Goal: Obtain resource: Obtain resource

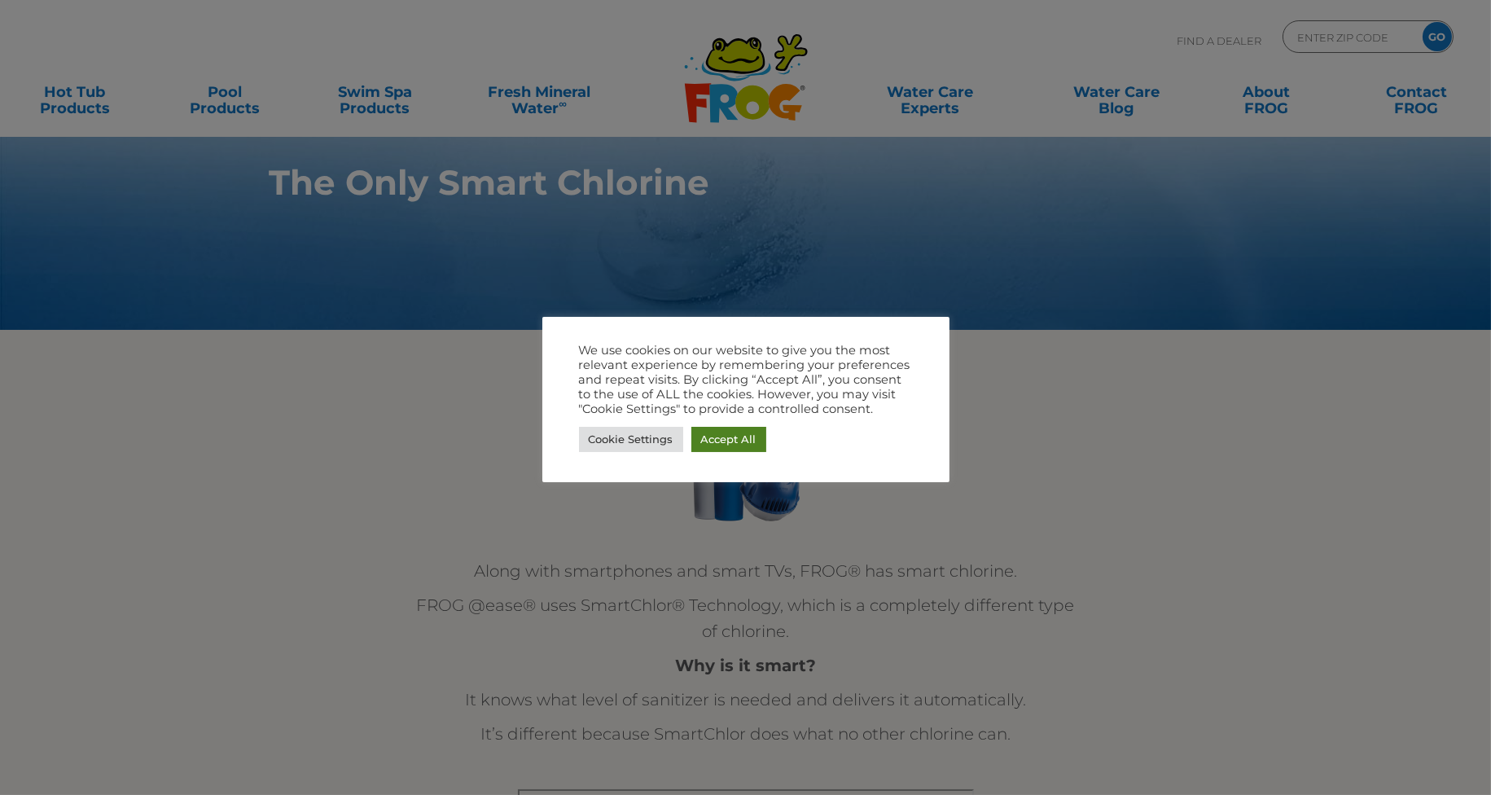
click at [739, 438] on link "Accept All" at bounding box center [728, 439] width 75 height 25
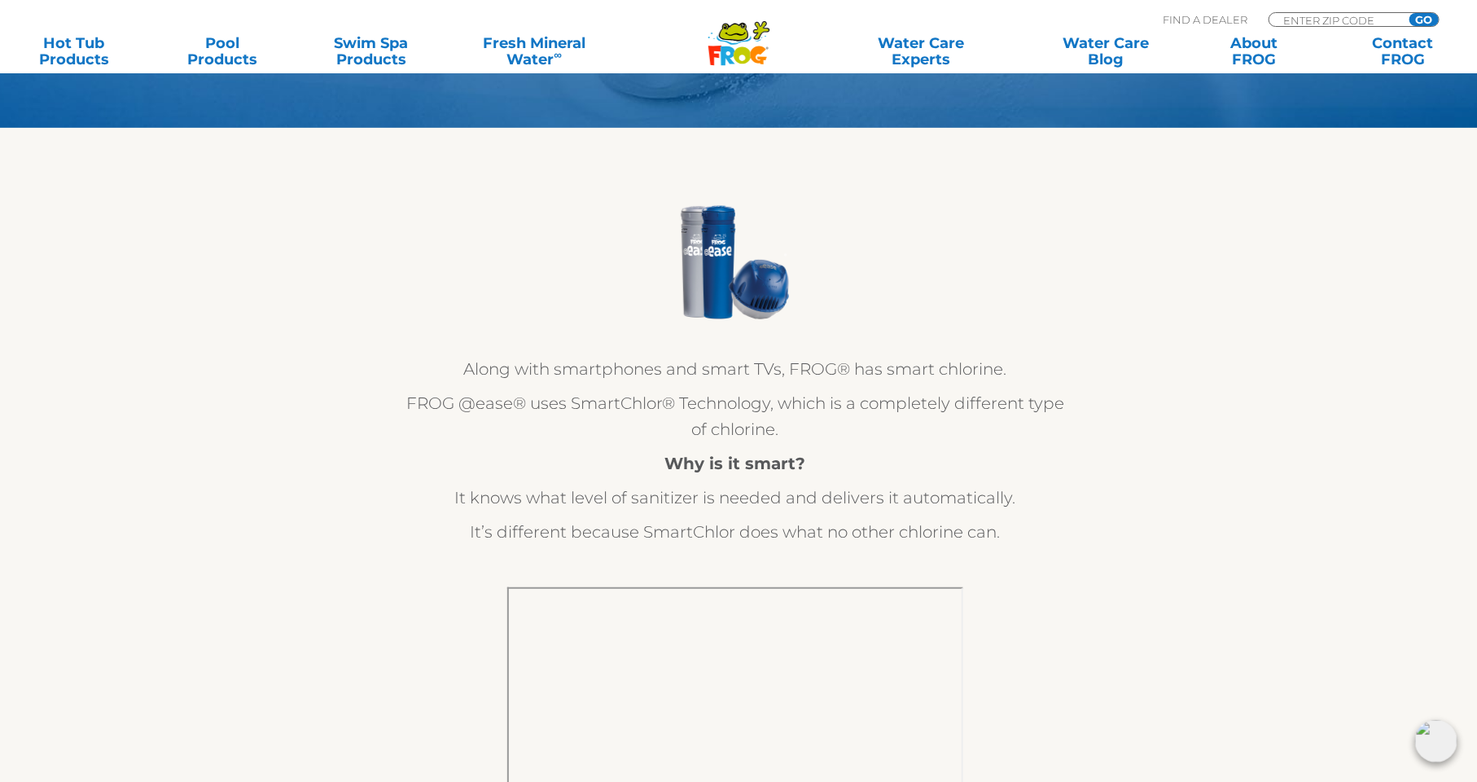
scroll to position [0, 3]
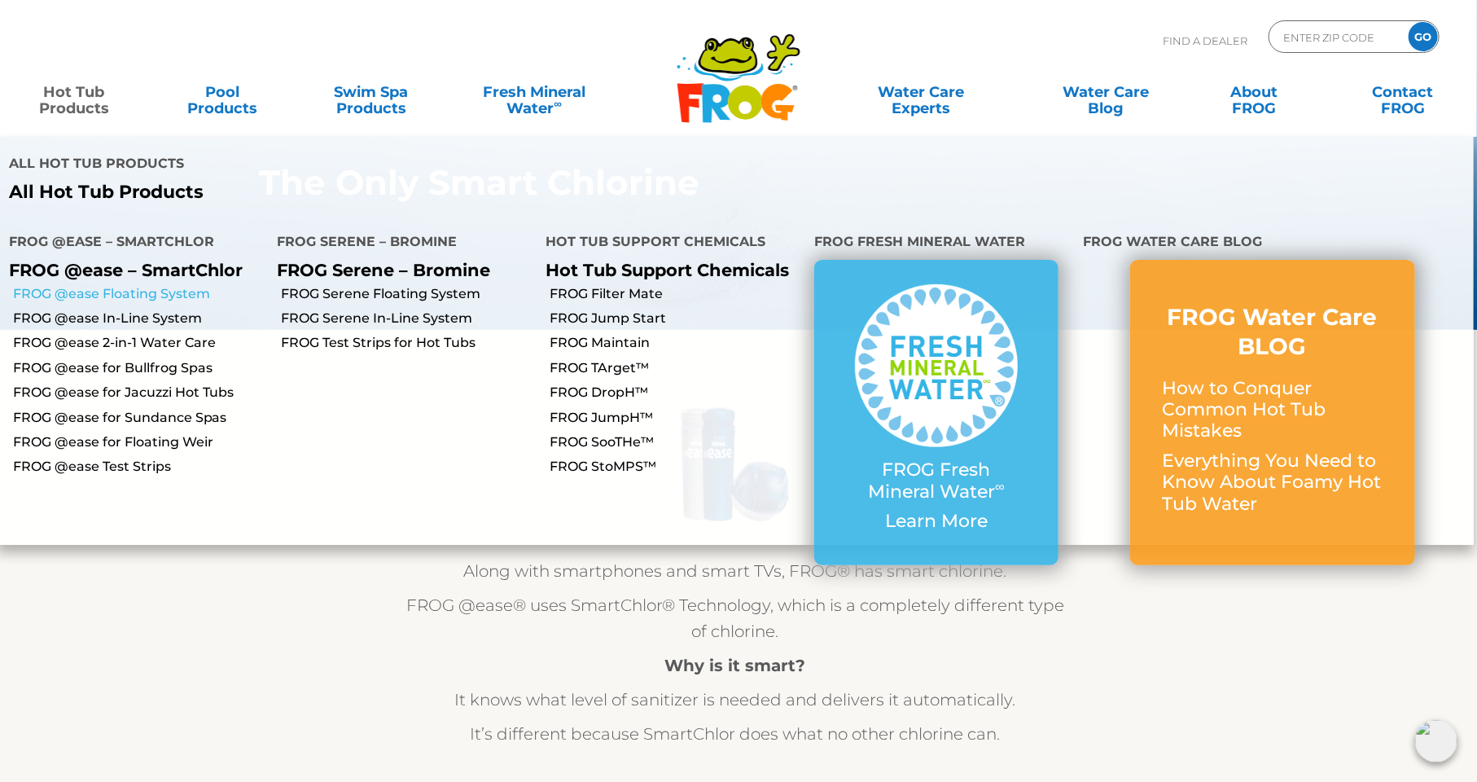
click at [140, 285] on link "FROG @ease Floating System" at bounding box center [139, 294] width 252 height 18
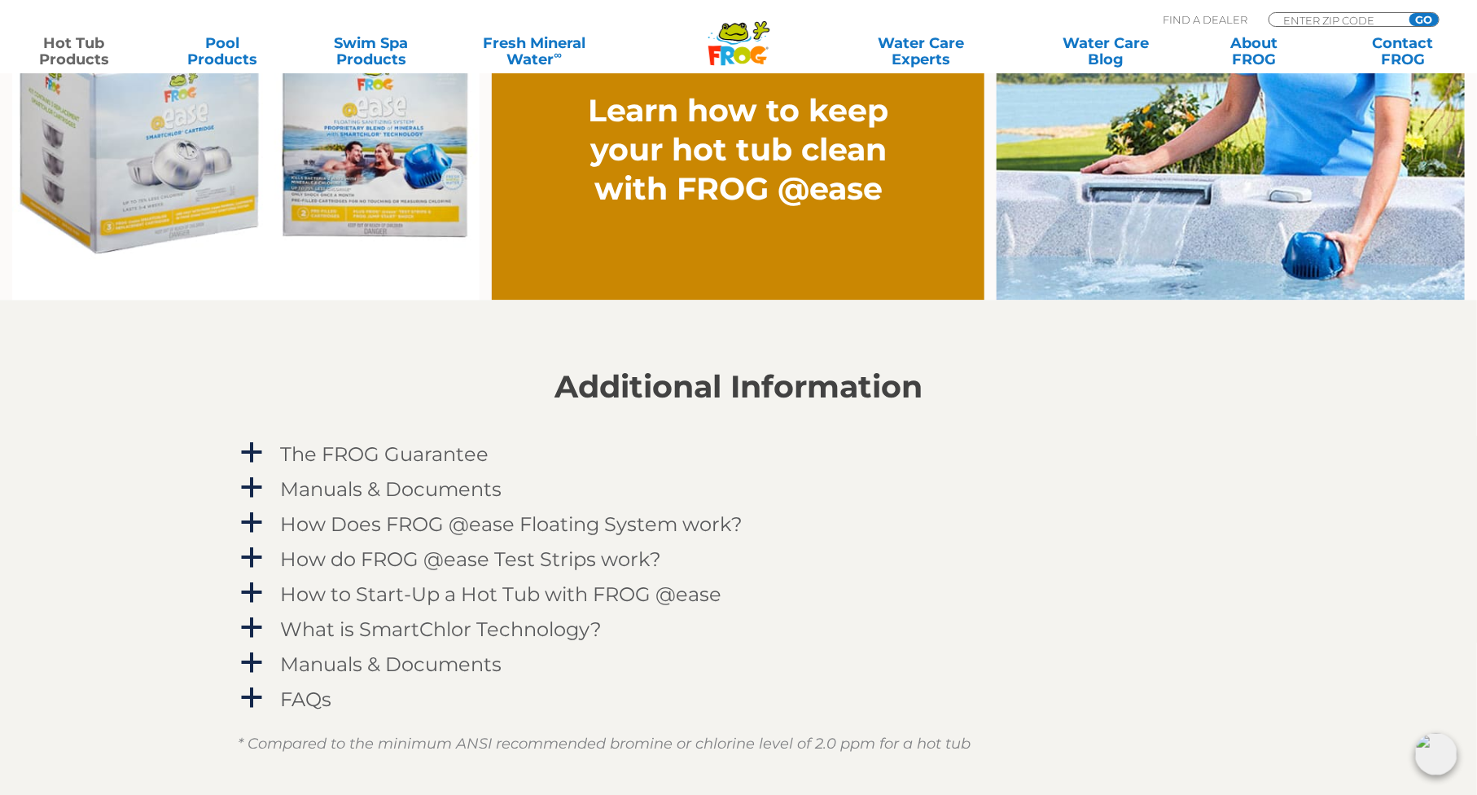
scroll to position [1515, 0]
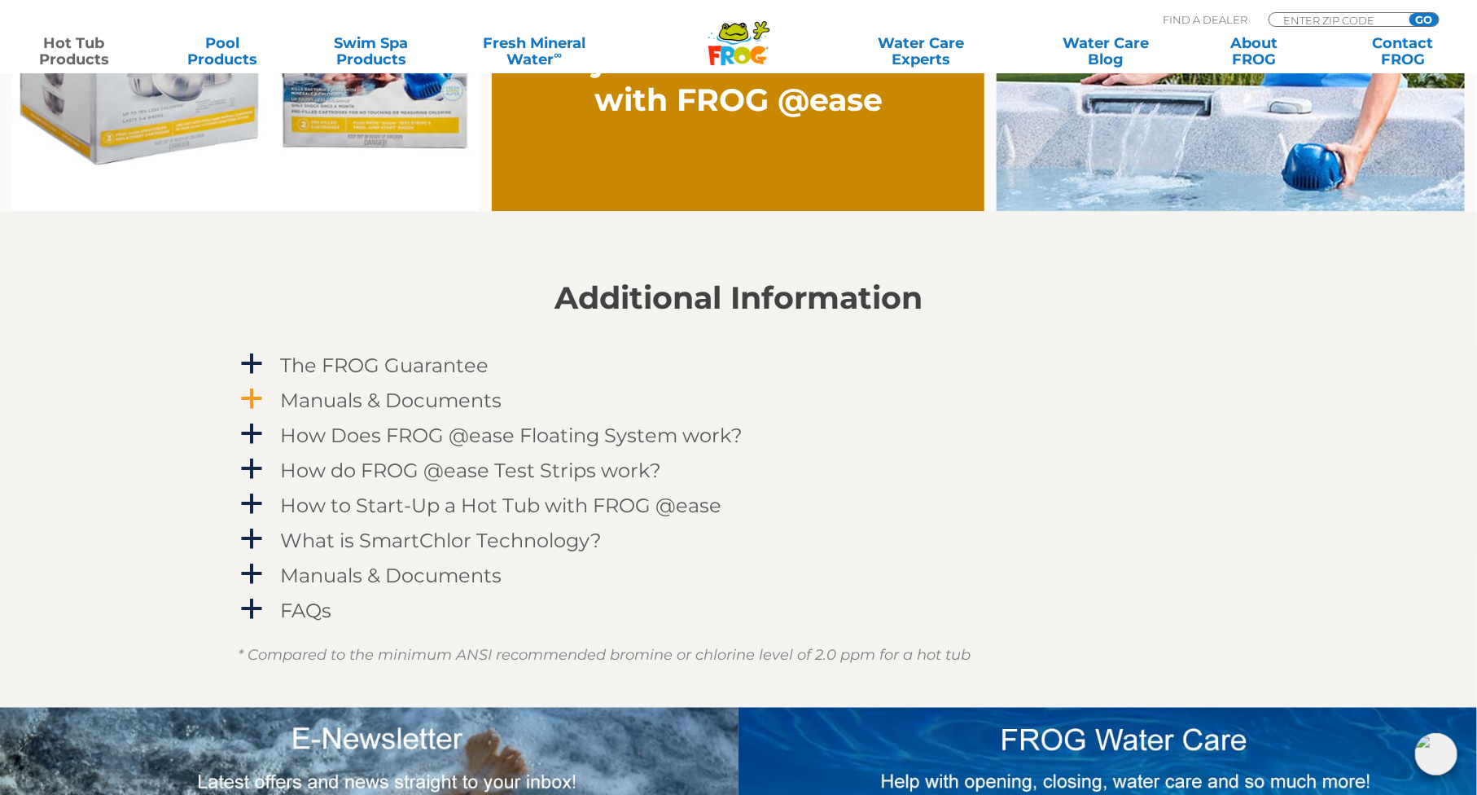
click at [405, 401] on h4 "Manuals & Documents" at bounding box center [390, 401] width 221 height 22
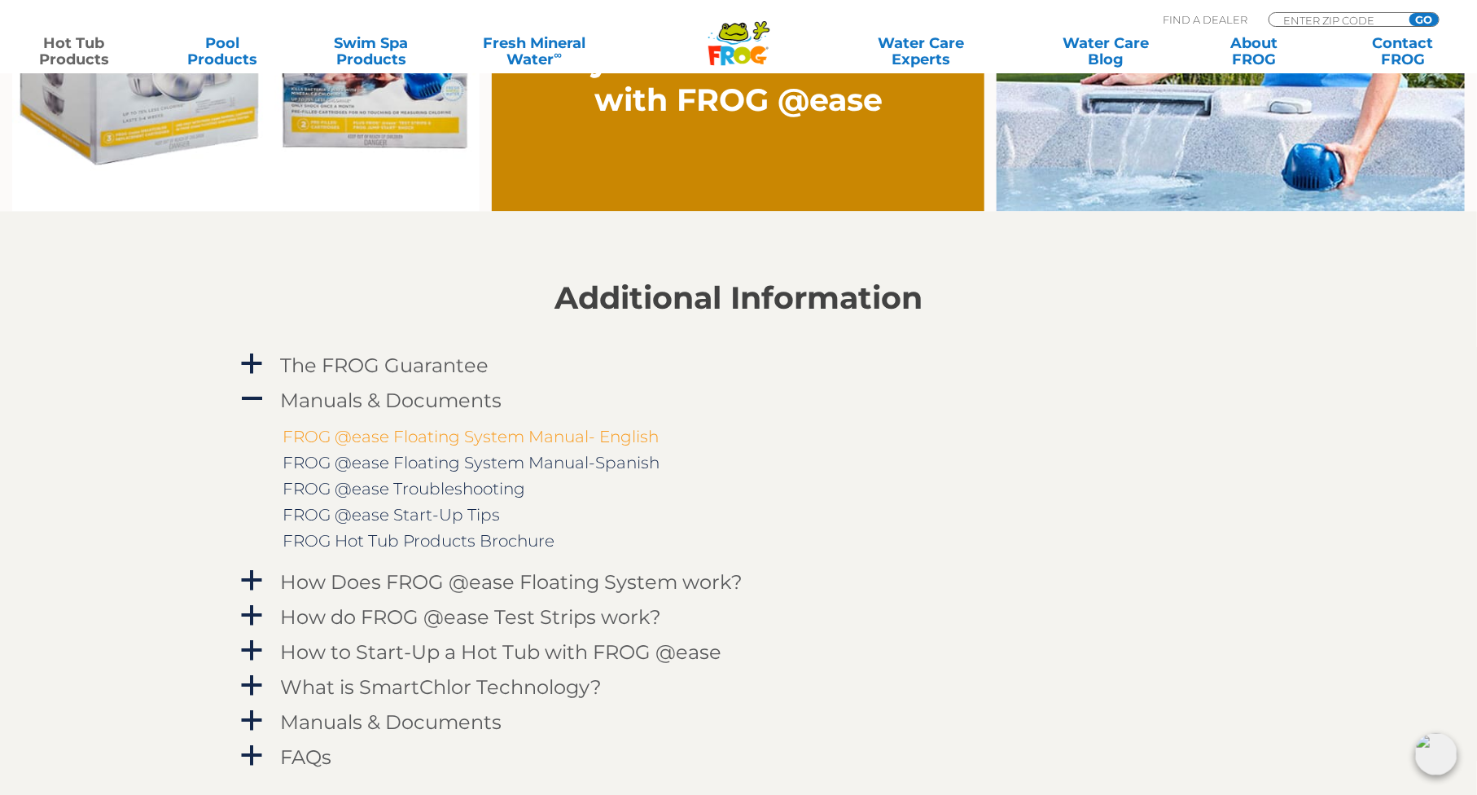
click at [454, 440] on link "FROG @ease Floating System Manual- English" at bounding box center [471, 437] width 376 height 20
